Goal: Transaction & Acquisition: Purchase product/service

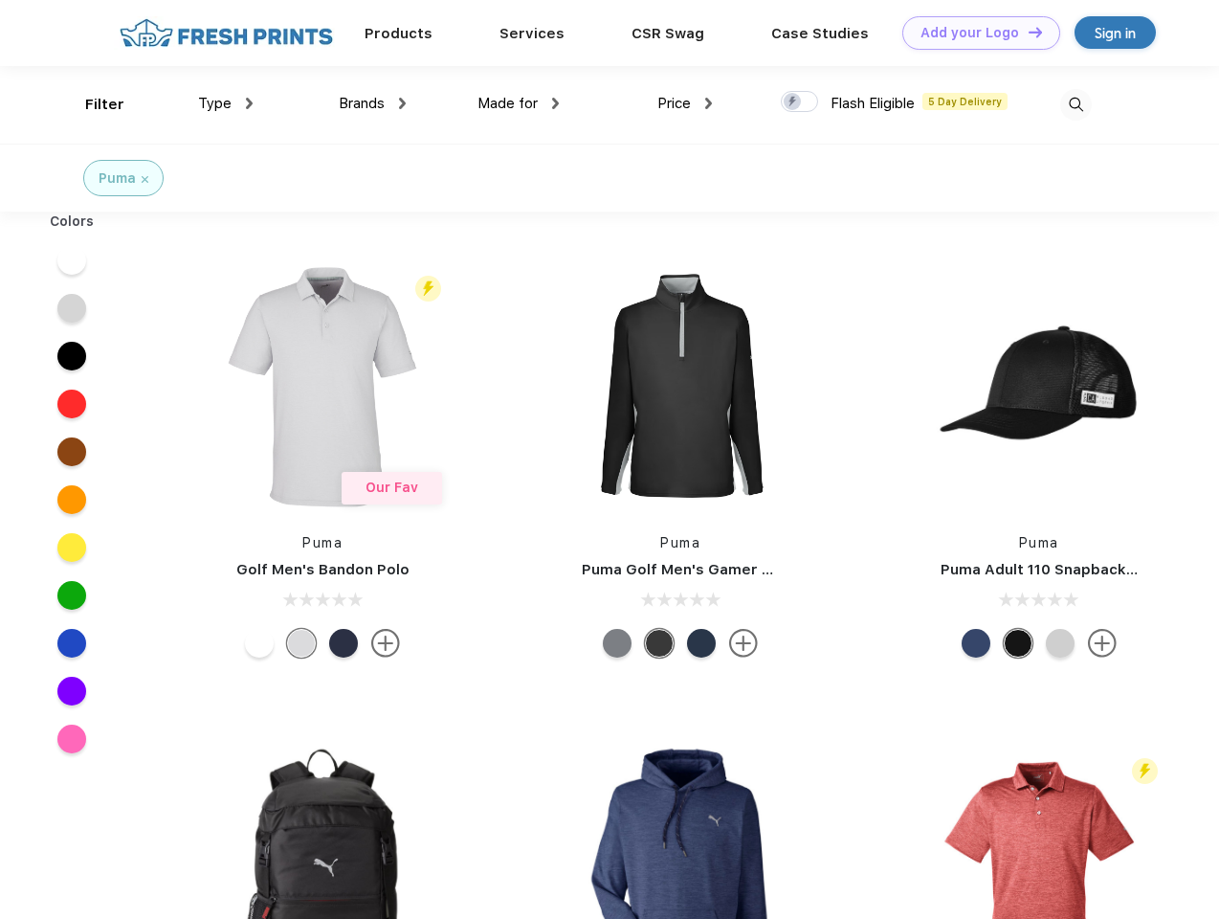
click at [974, 33] on link "Add your Logo Design Tool" at bounding box center [981, 32] width 158 height 33
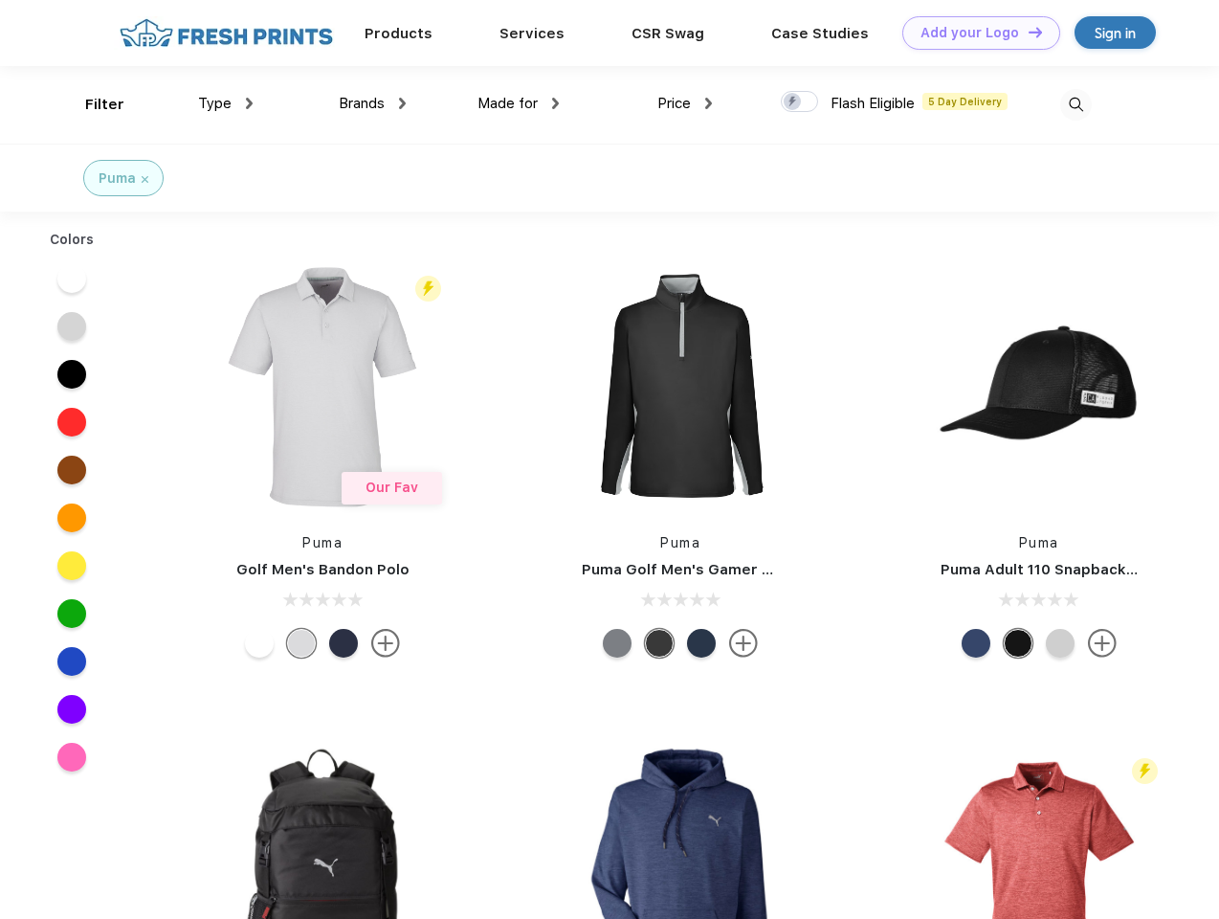
click at [0, 0] on div "Design Tool" at bounding box center [0, 0] width 0 height 0
click at [1027, 32] on link "Add your Logo Design Tool" at bounding box center [981, 32] width 158 height 33
click at [92, 104] on div "Filter" at bounding box center [104, 105] width 39 height 22
click at [226, 103] on span "Type" at bounding box center [214, 103] width 33 height 17
click at [372, 103] on span "Brands" at bounding box center [362, 103] width 46 height 17
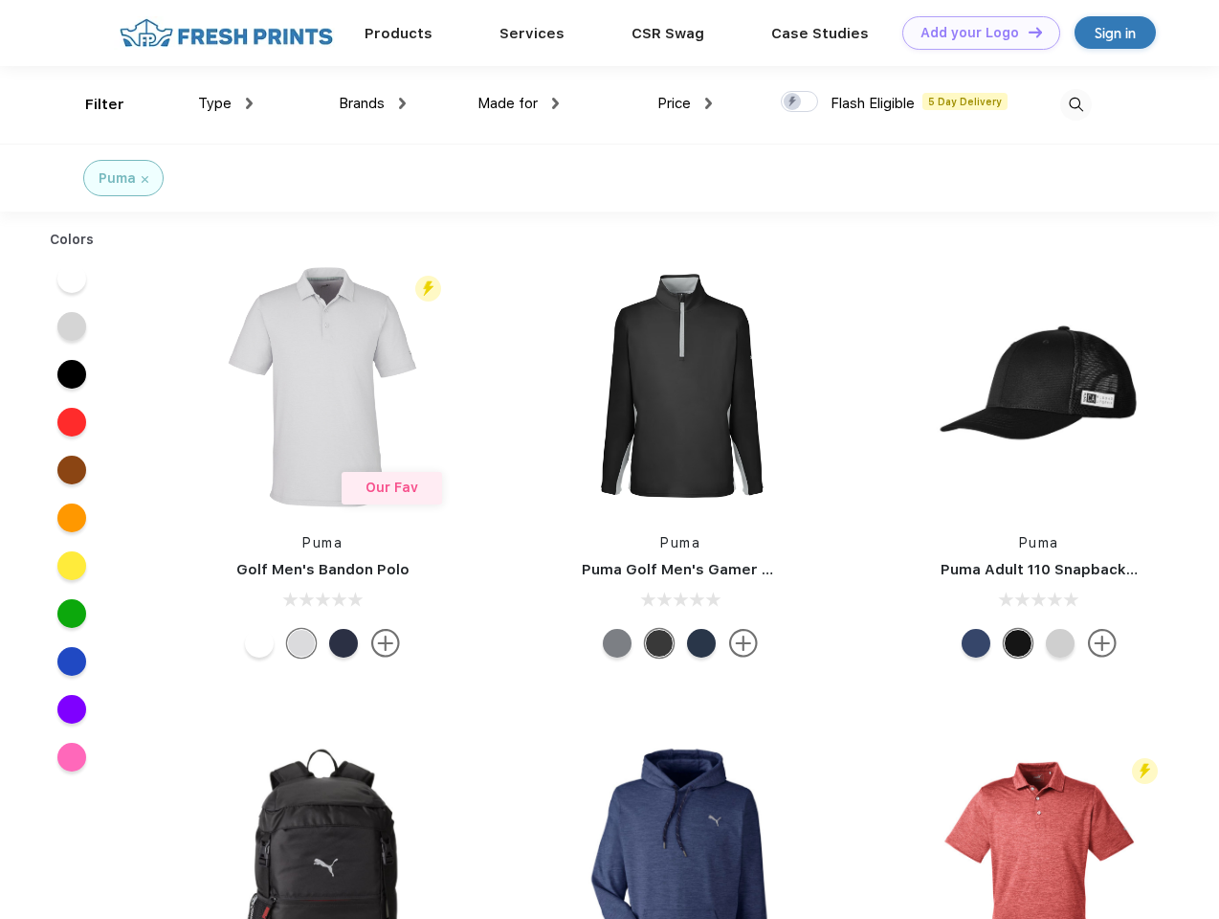
click at [519, 103] on span "Made for" at bounding box center [508, 103] width 60 height 17
click at [685, 103] on span "Price" at bounding box center [673, 103] width 33 height 17
click at [800, 102] on div at bounding box center [799, 101] width 37 height 21
click at [793, 102] on input "checkbox" at bounding box center [787, 96] width 12 height 12
click at [1076, 104] on img at bounding box center [1076, 105] width 32 height 32
